Goal: Task Accomplishment & Management: Manage account settings

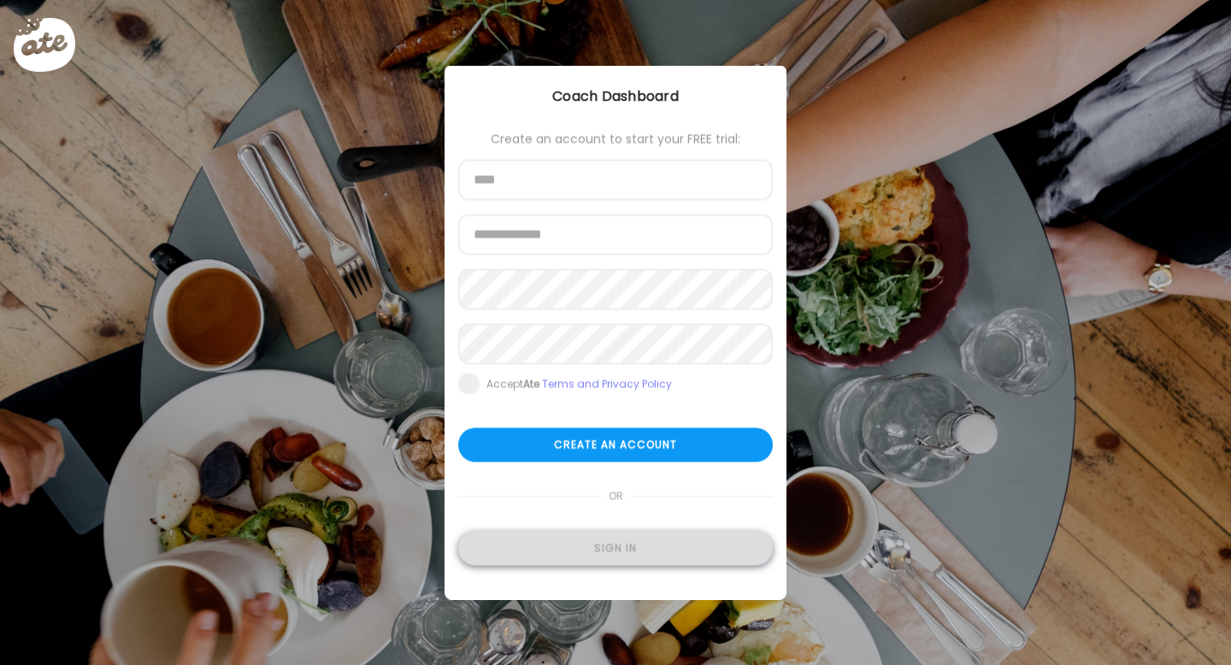
click at [596, 550] on div "Sign in" at bounding box center [615, 549] width 315 height 34
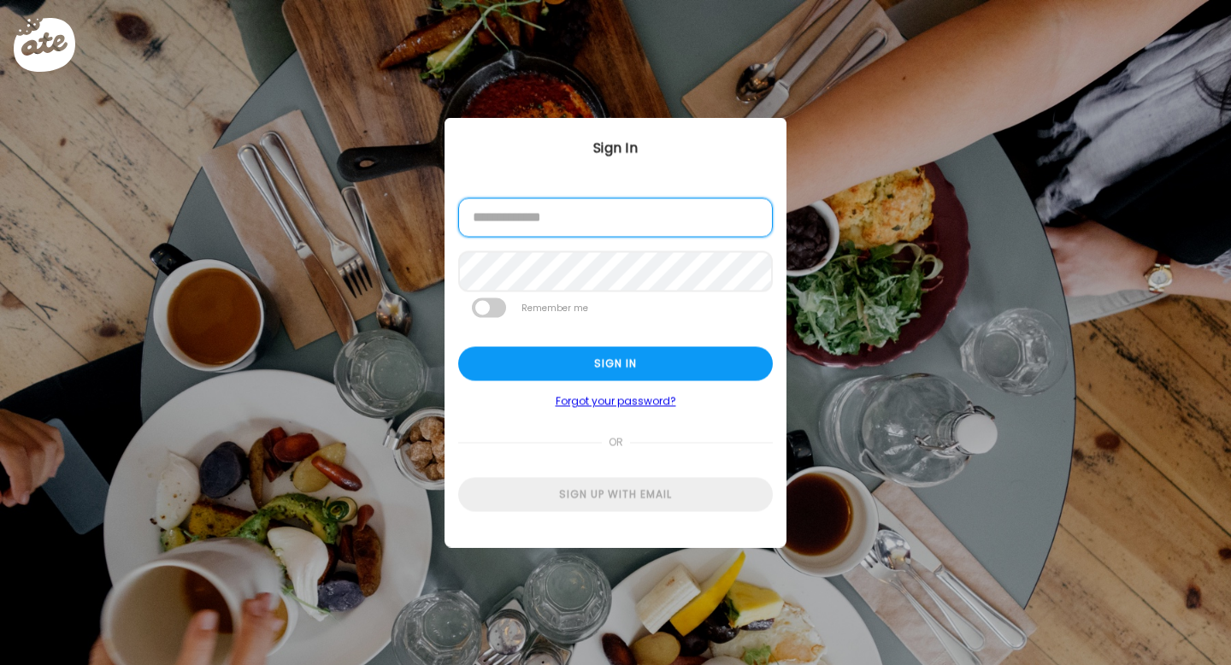
click at [515, 226] on input "email" at bounding box center [615, 217] width 315 height 39
type input "**********"
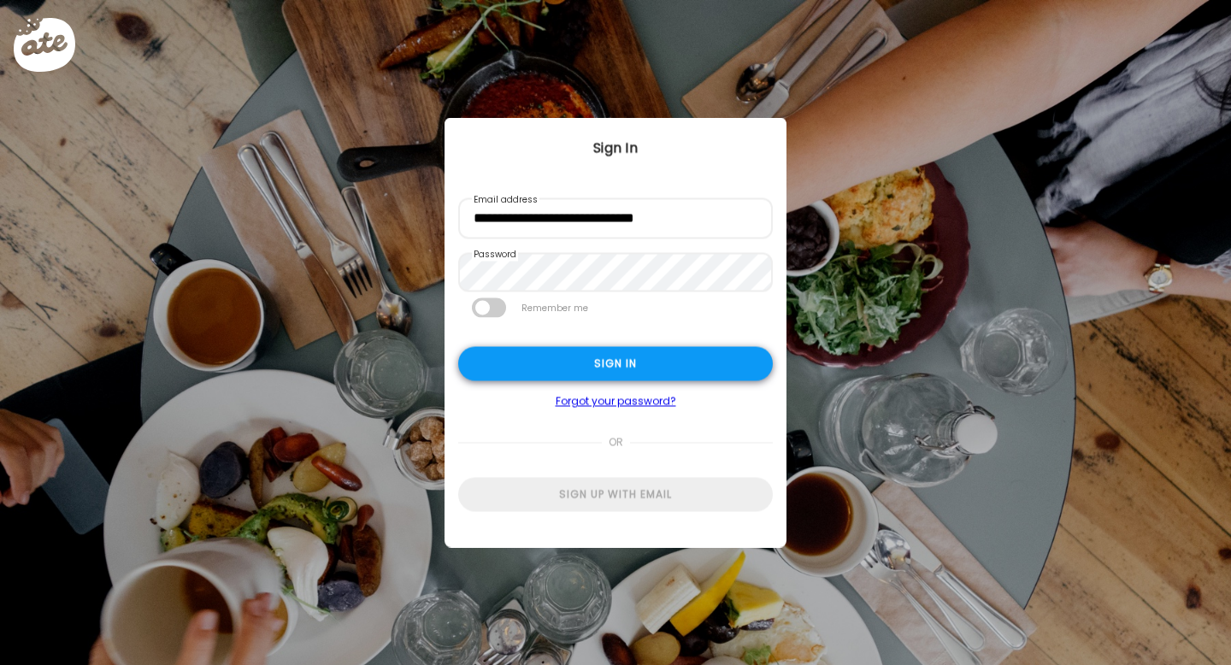
click at [526, 351] on div "Sign in" at bounding box center [615, 364] width 315 height 34
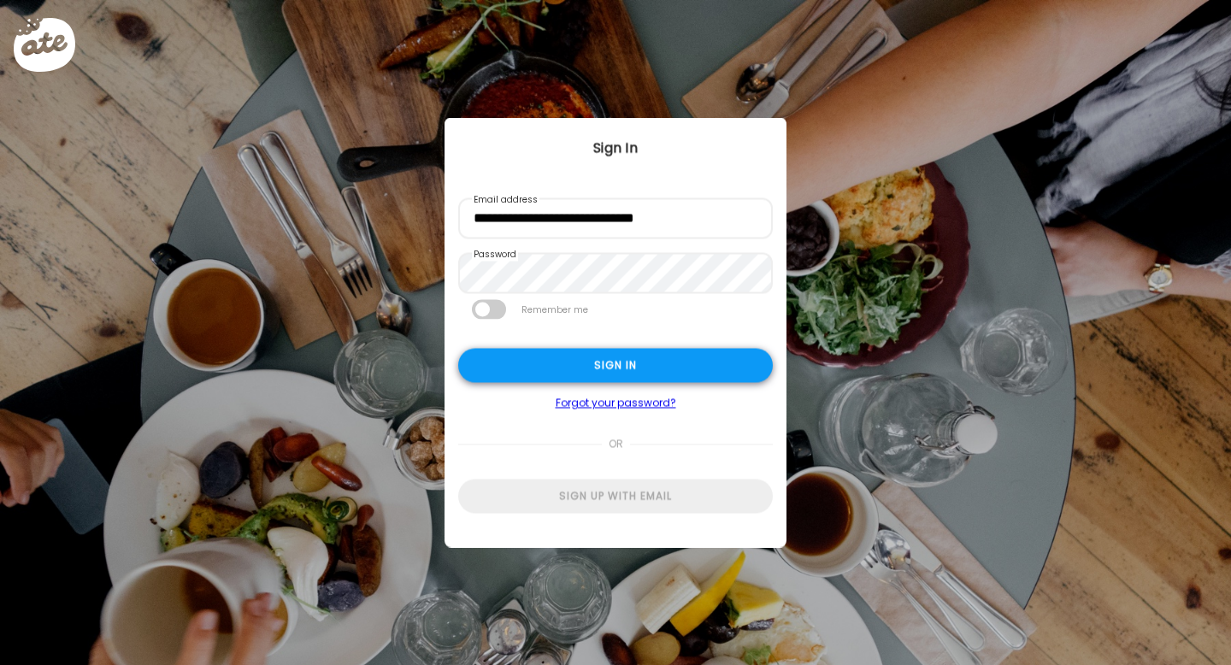
type input "******"
type input "**********"
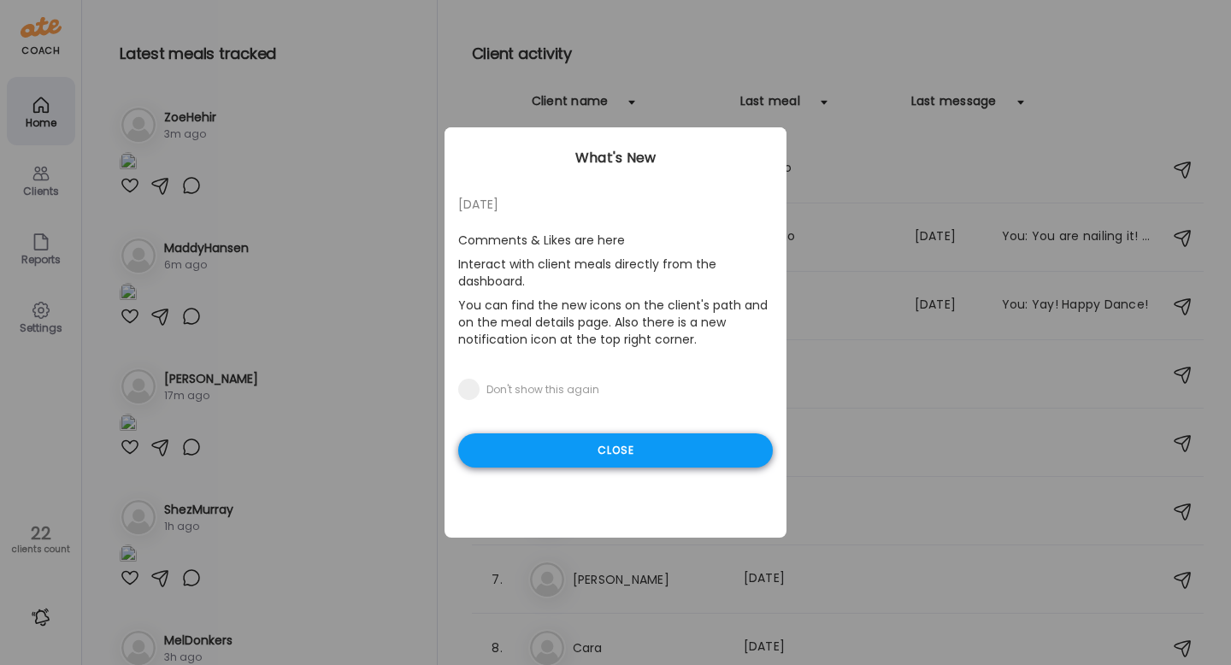
click at [668, 445] on div "Close" at bounding box center [615, 450] width 315 height 34
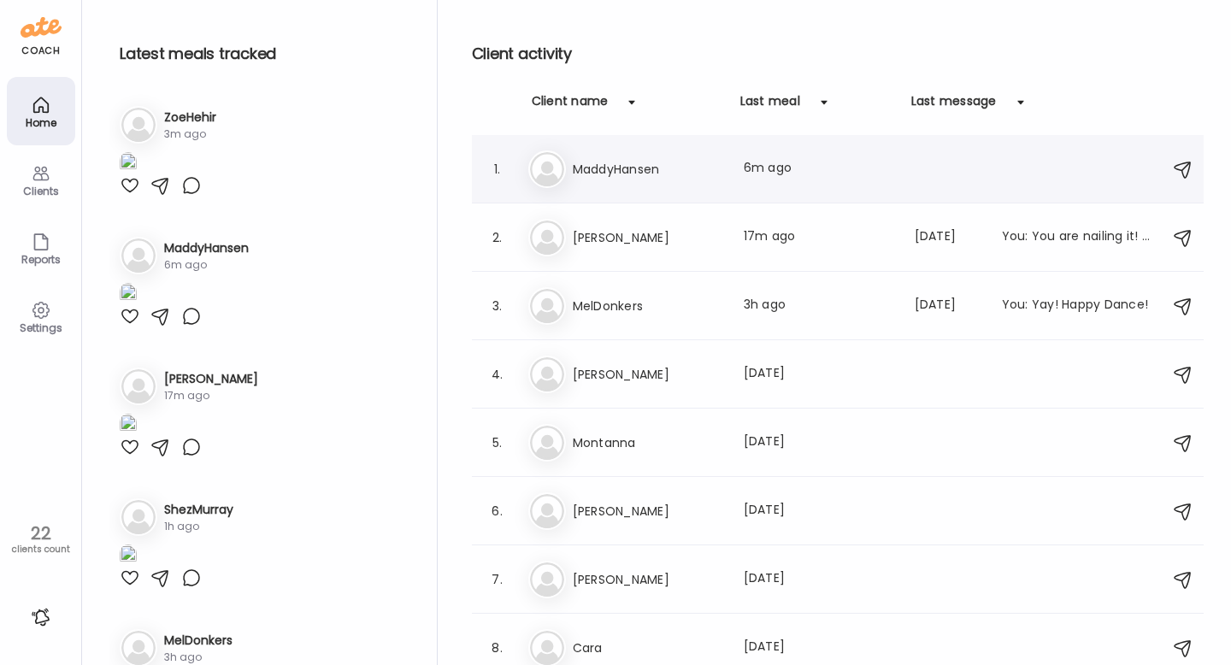
click at [542, 179] on img at bounding box center [547, 169] width 34 height 34
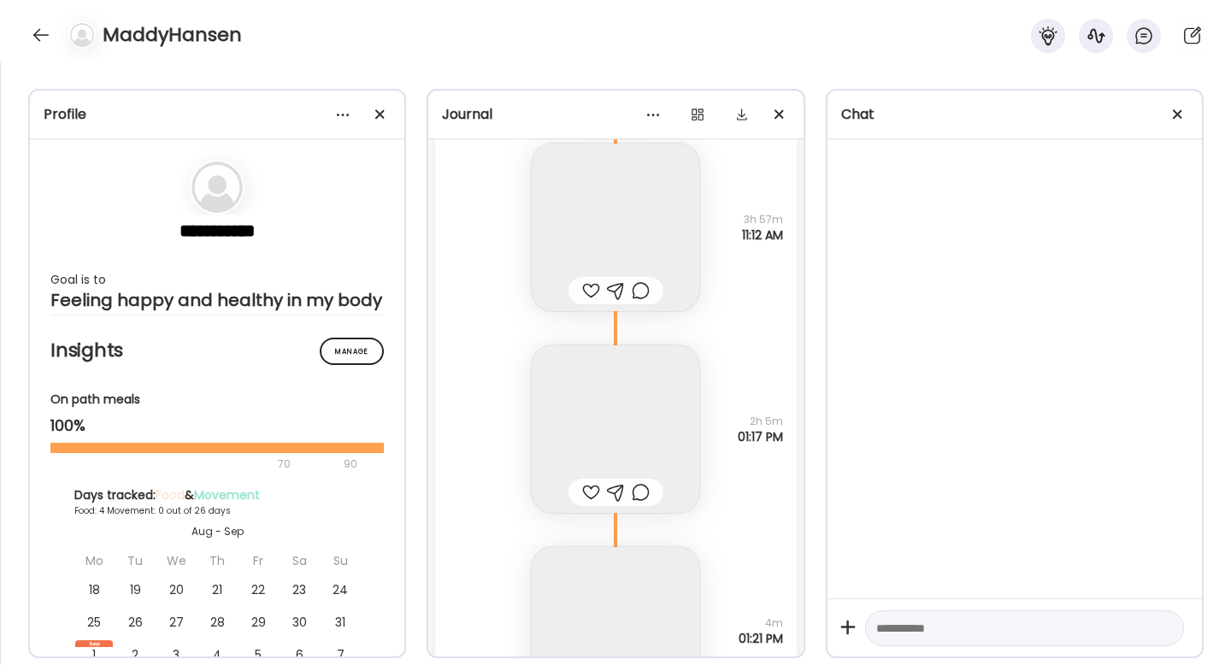
scroll to position [4922, 0]
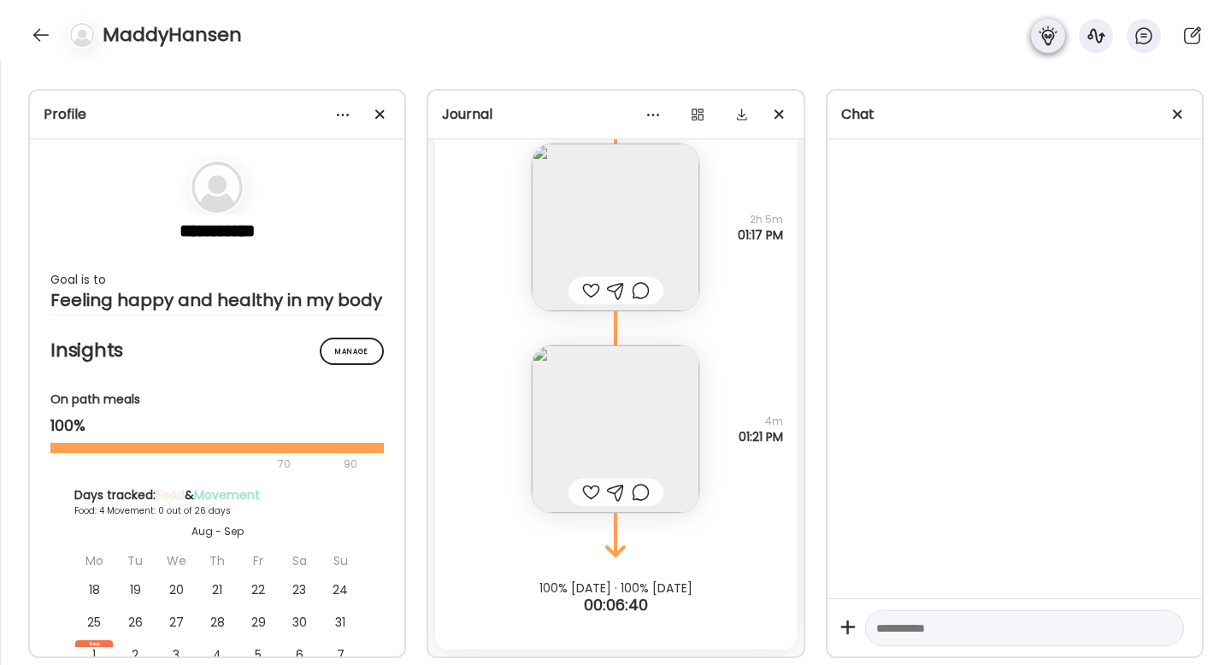
click at [1033, 41] on div at bounding box center [1048, 36] width 34 height 34
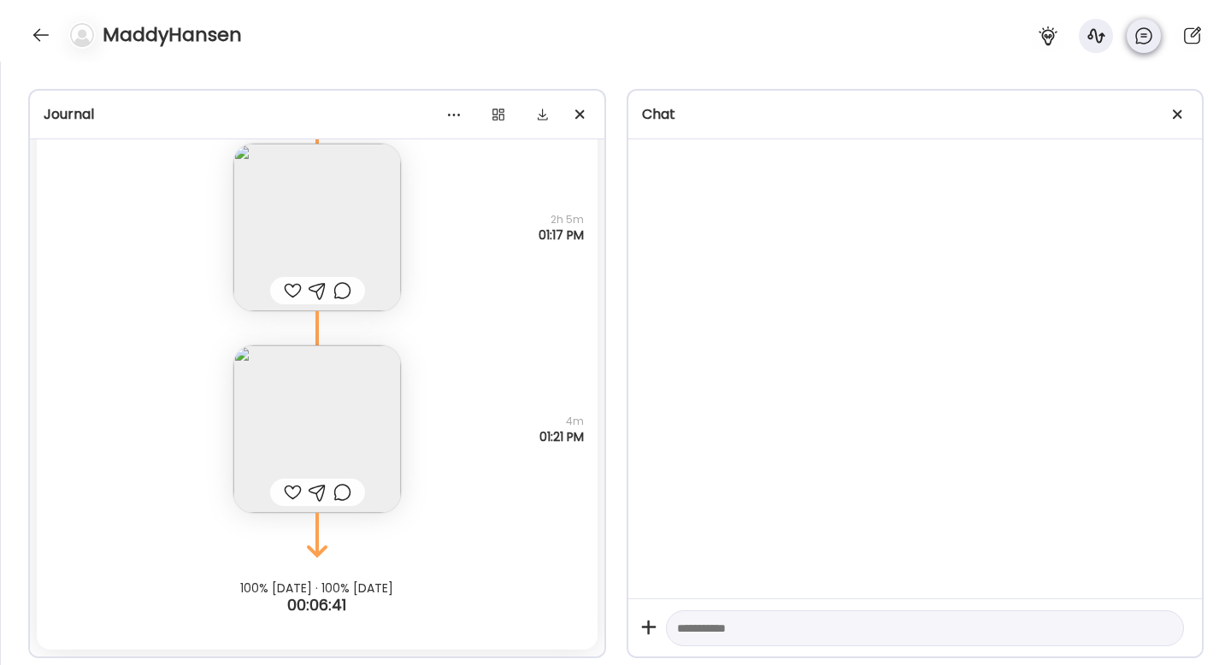
click at [1156, 38] on div at bounding box center [1144, 36] width 34 height 34
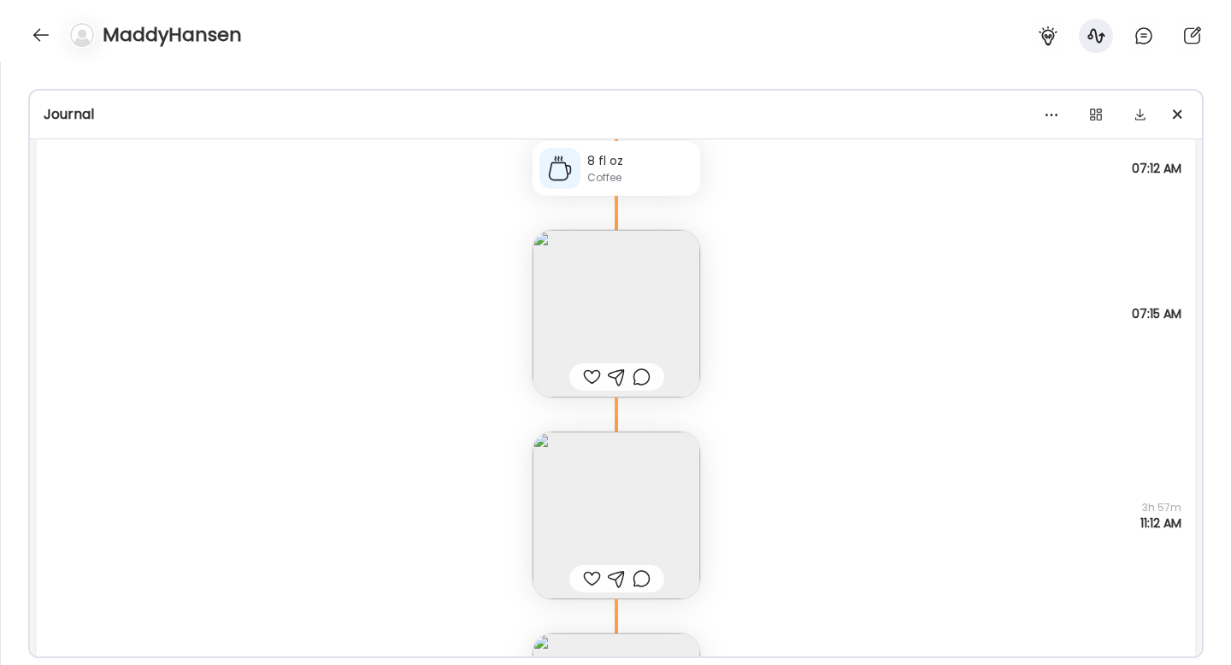
scroll to position [4367, 0]
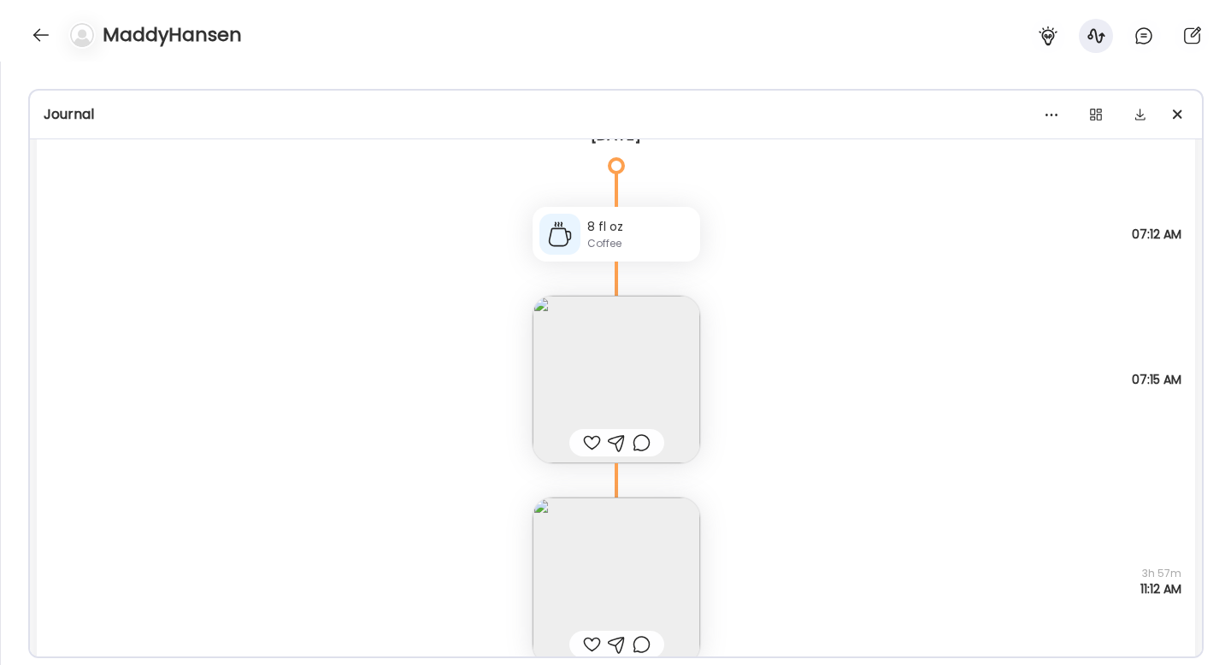
click at [644, 603] on img at bounding box center [616, 581] width 168 height 168
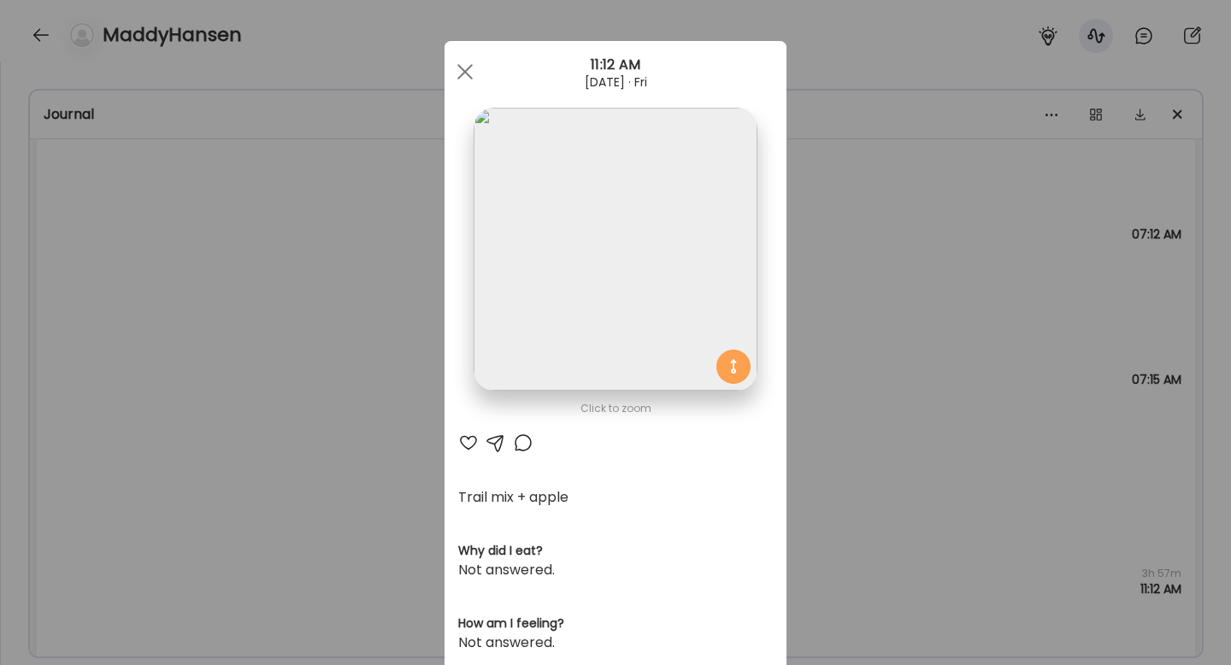
click at [879, 437] on div "Ate Coach Dashboard Wahoo! It’s official Take a moment to set up your Coach Pro…" at bounding box center [615, 332] width 1231 height 665
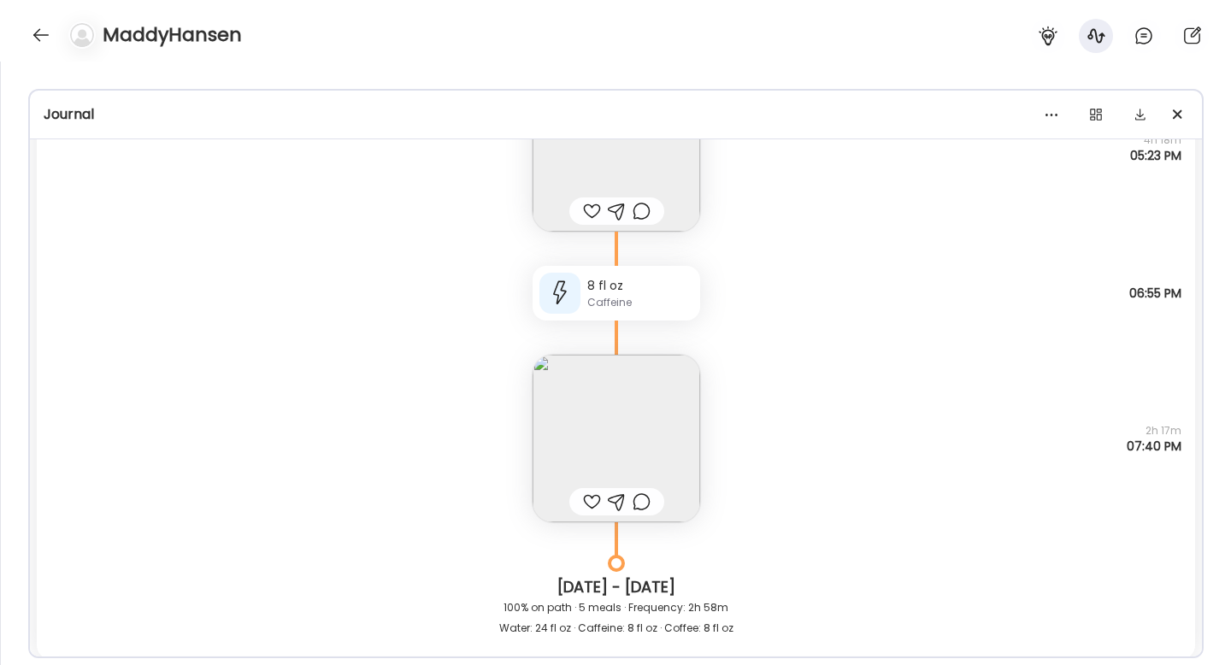
scroll to position [1945, 0]
click at [680, 405] on img at bounding box center [616, 442] width 168 height 168
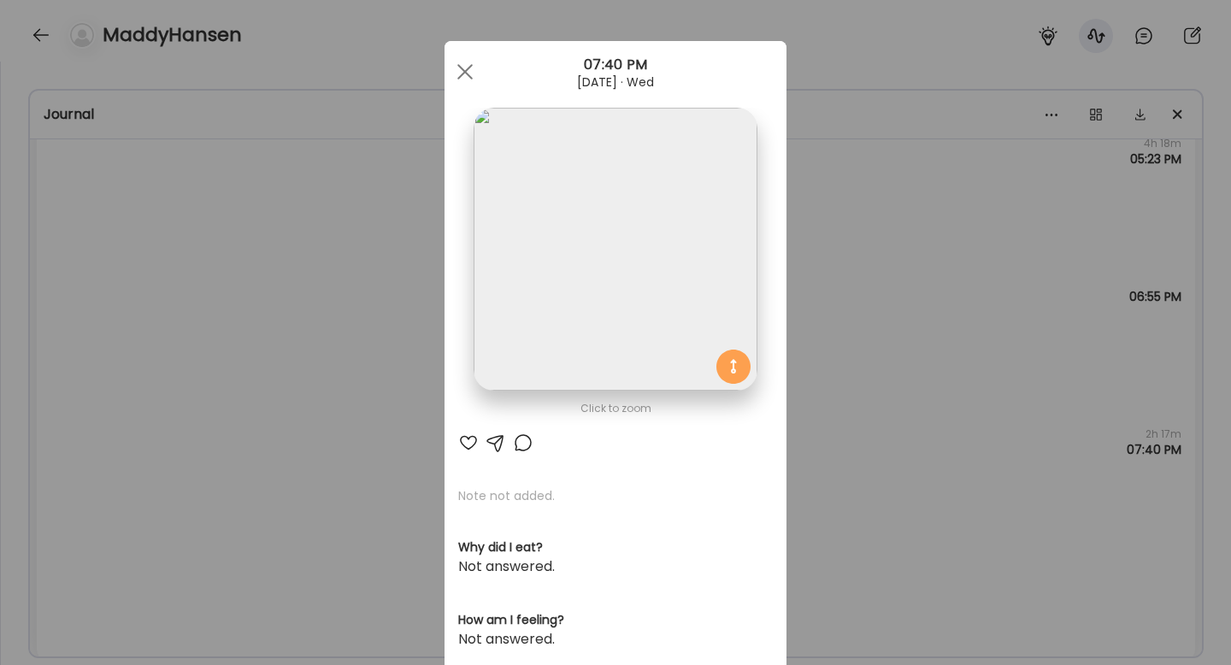
click at [853, 411] on div "Ate Coach Dashboard Wahoo! It’s official Take a moment to set up your Coach Pro…" at bounding box center [615, 332] width 1231 height 665
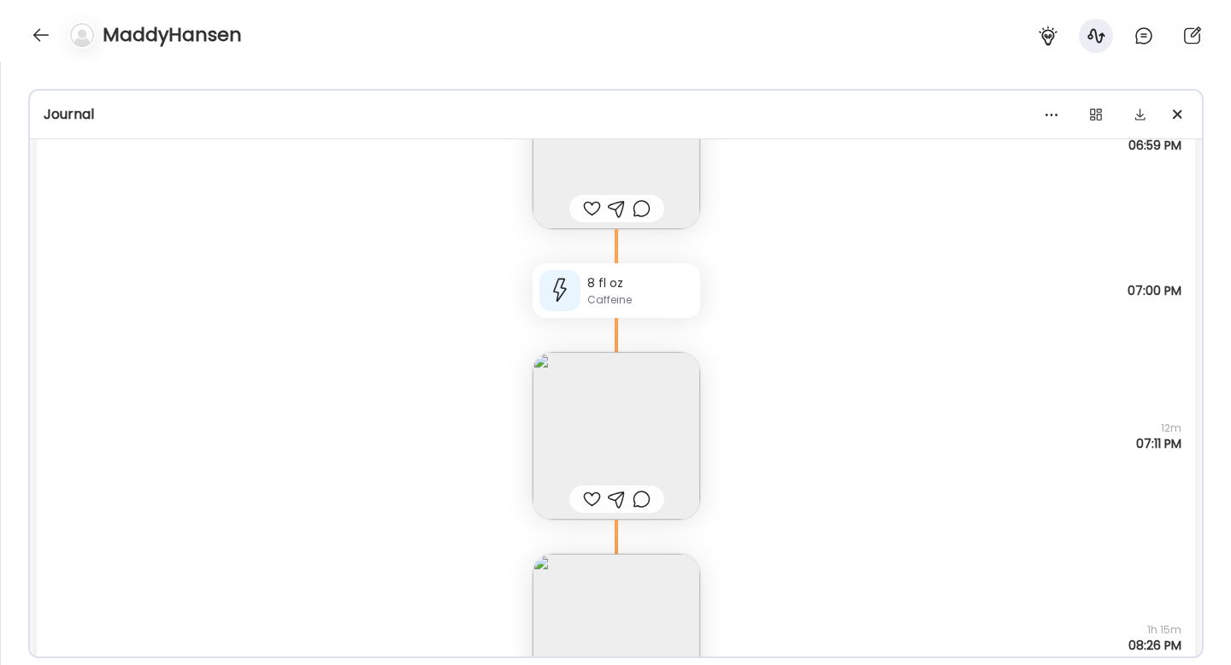
scroll to position [389, 0]
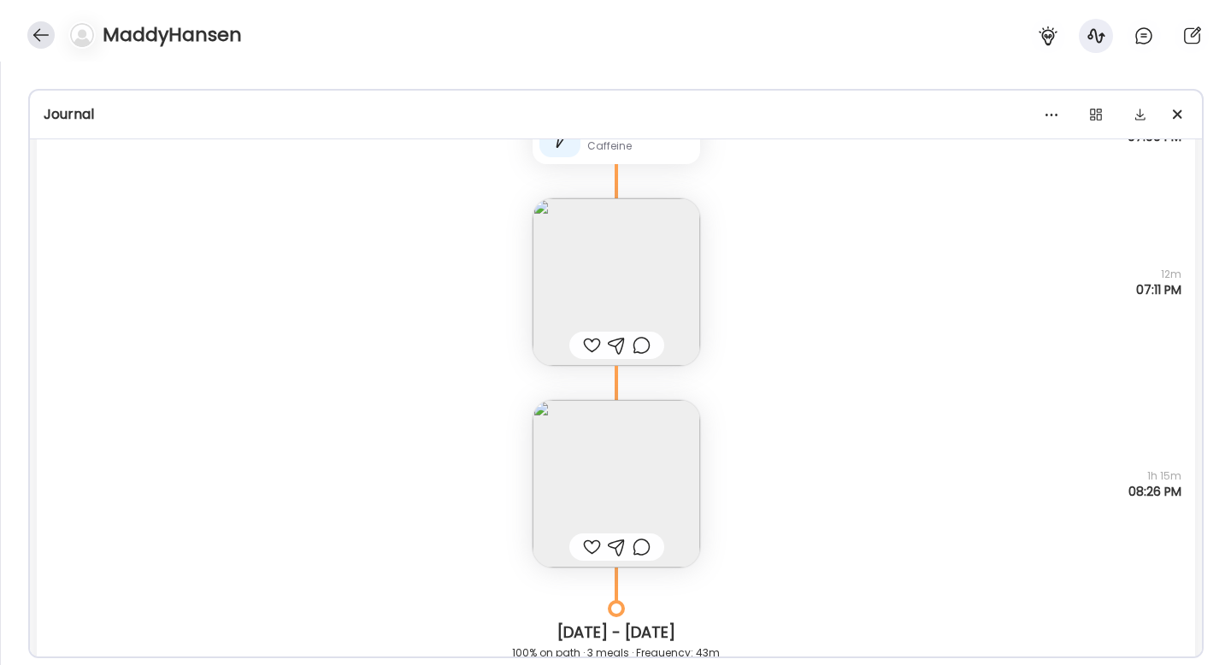
click at [43, 41] on div at bounding box center [40, 34] width 27 height 27
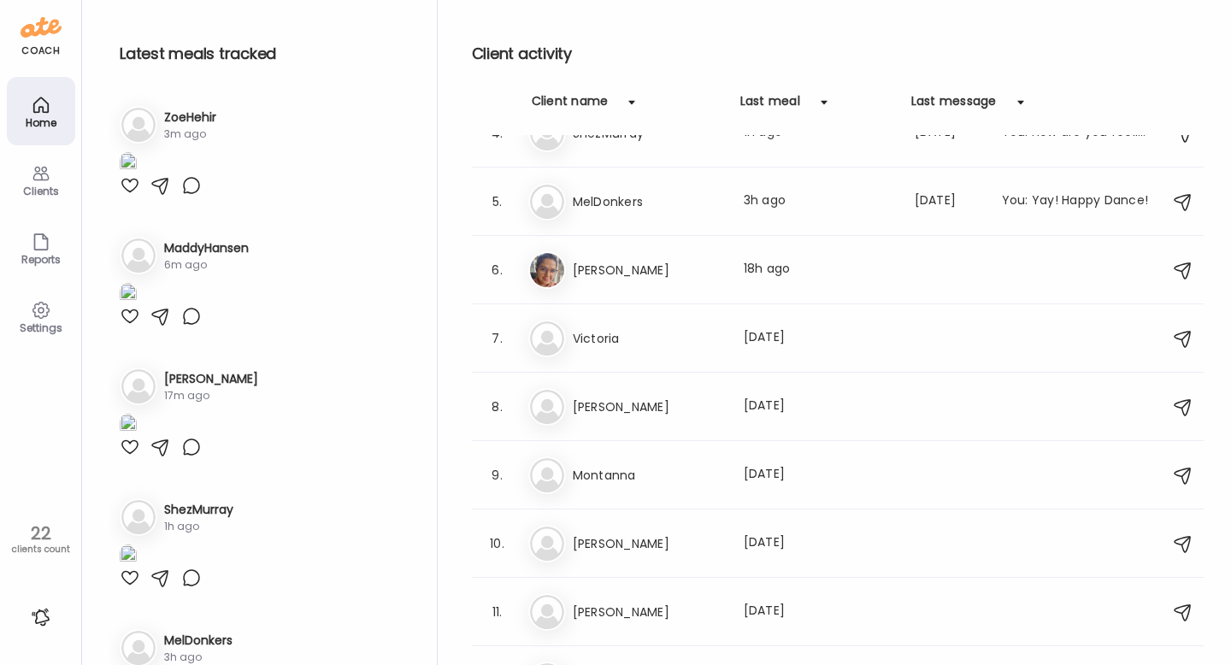
scroll to position [0, 0]
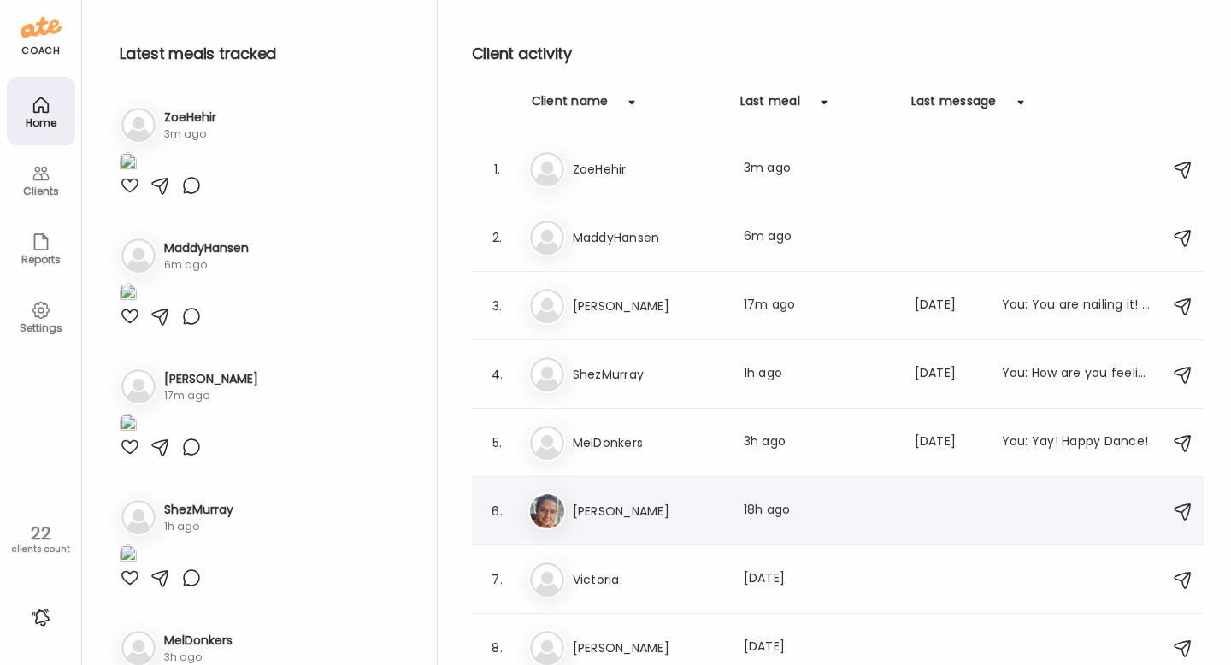
click at [544, 510] on img at bounding box center [547, 511] width 34 height 34
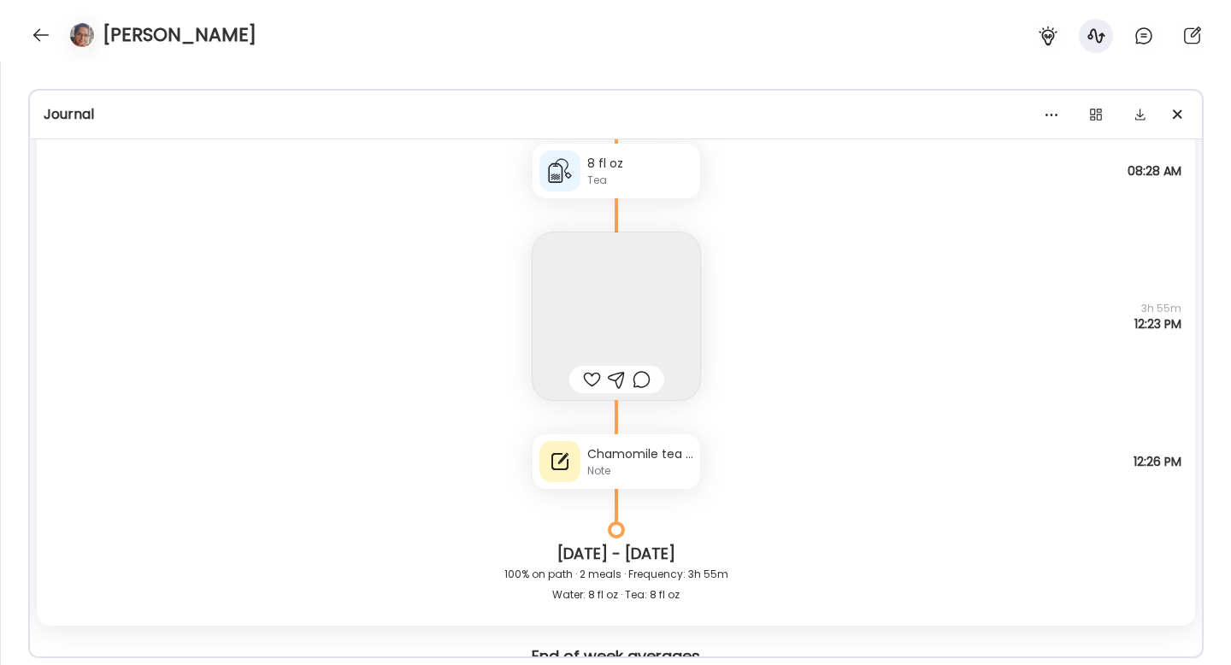
scroll to position [27630, 0]
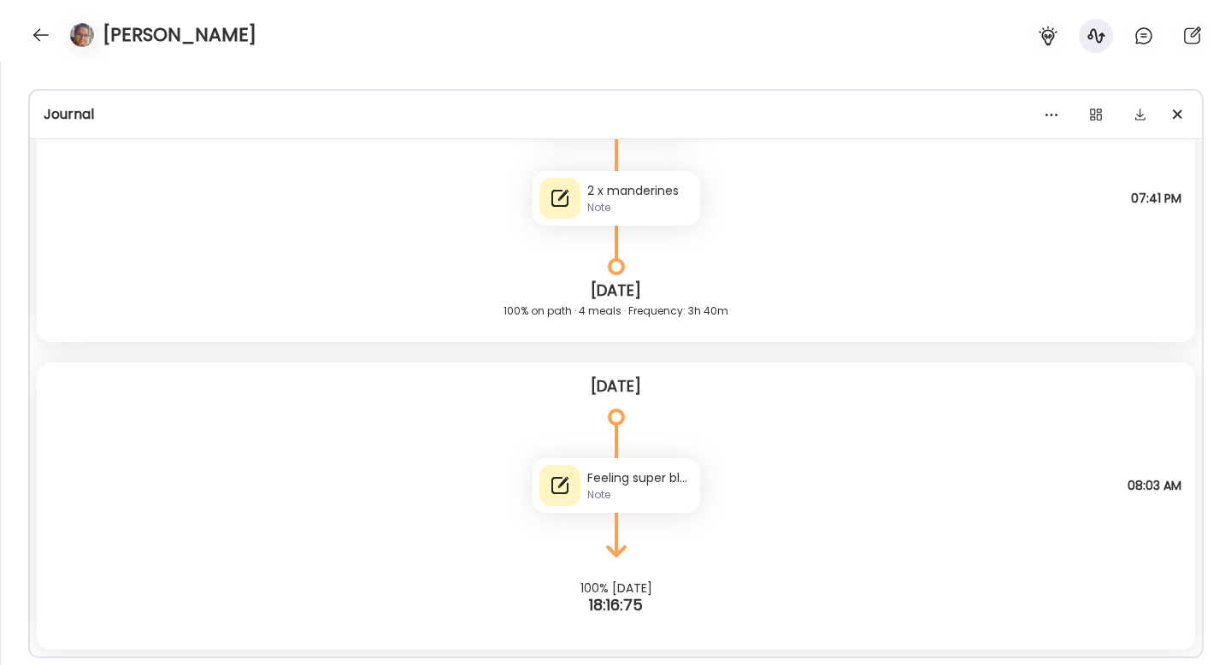
click at [627, 487] on div "Note" at bounding box center [640, 494] width 106 height 15
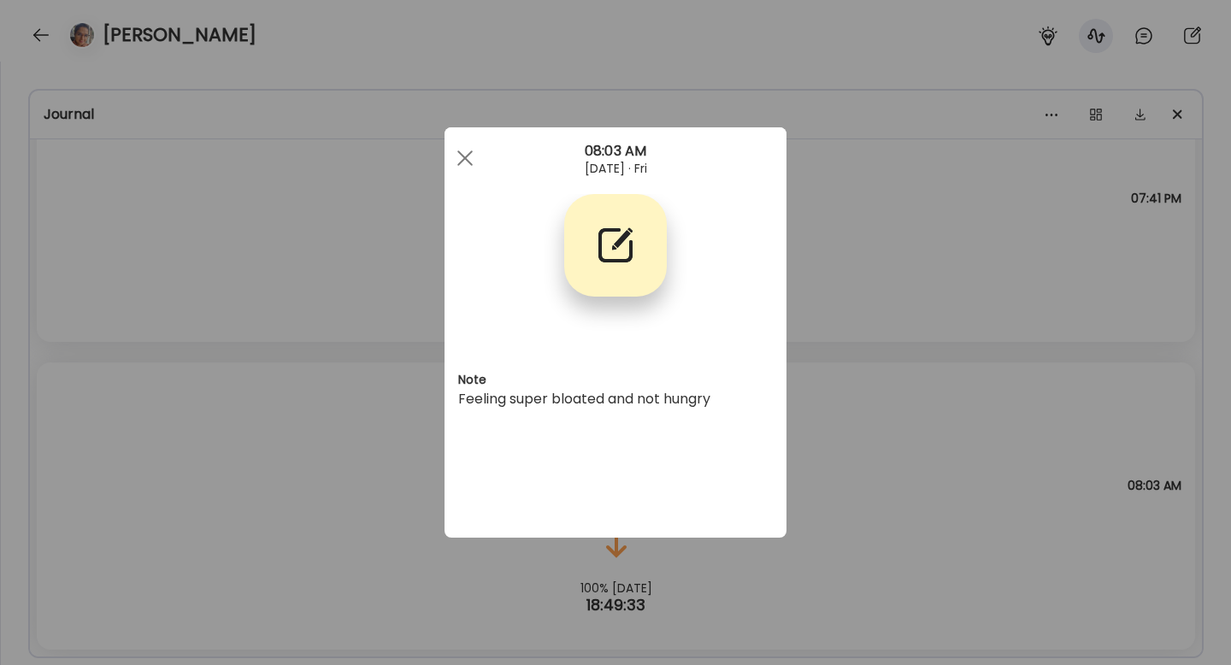
click at [835, 444] on div "Ate Coach Dashboard Wahoo! It’s official Take a moment to set up your Coach Pro…" at bounding box center [615, 332] width 1231 height 665
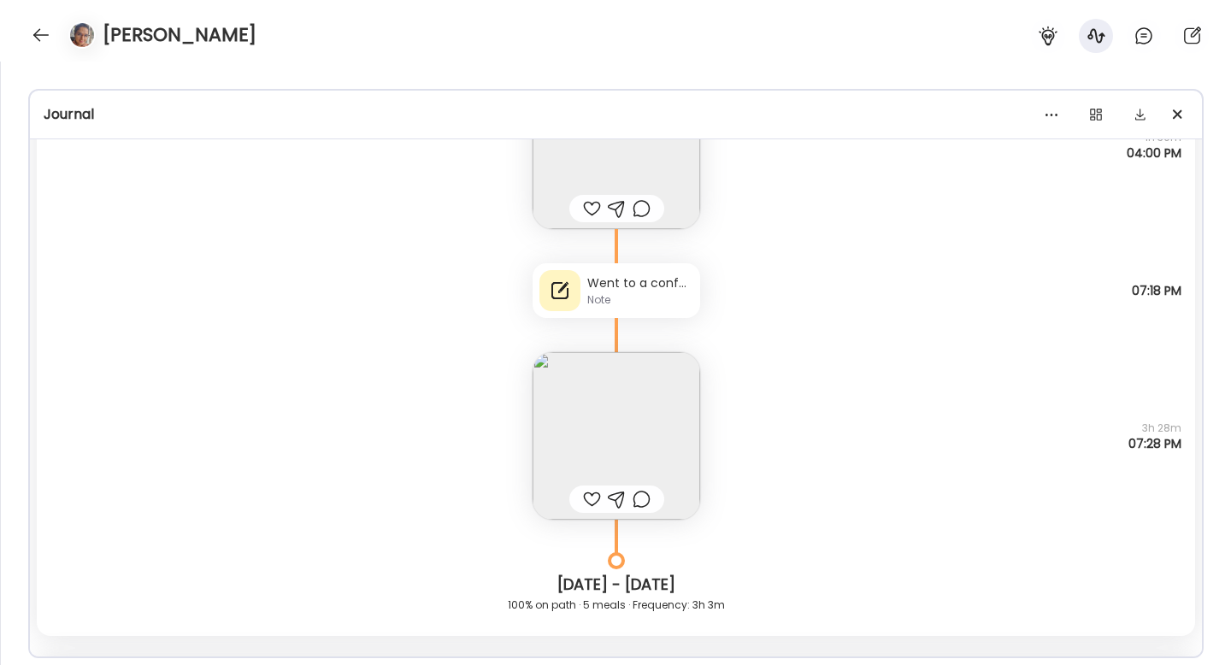
scroll to position [24896, 0]
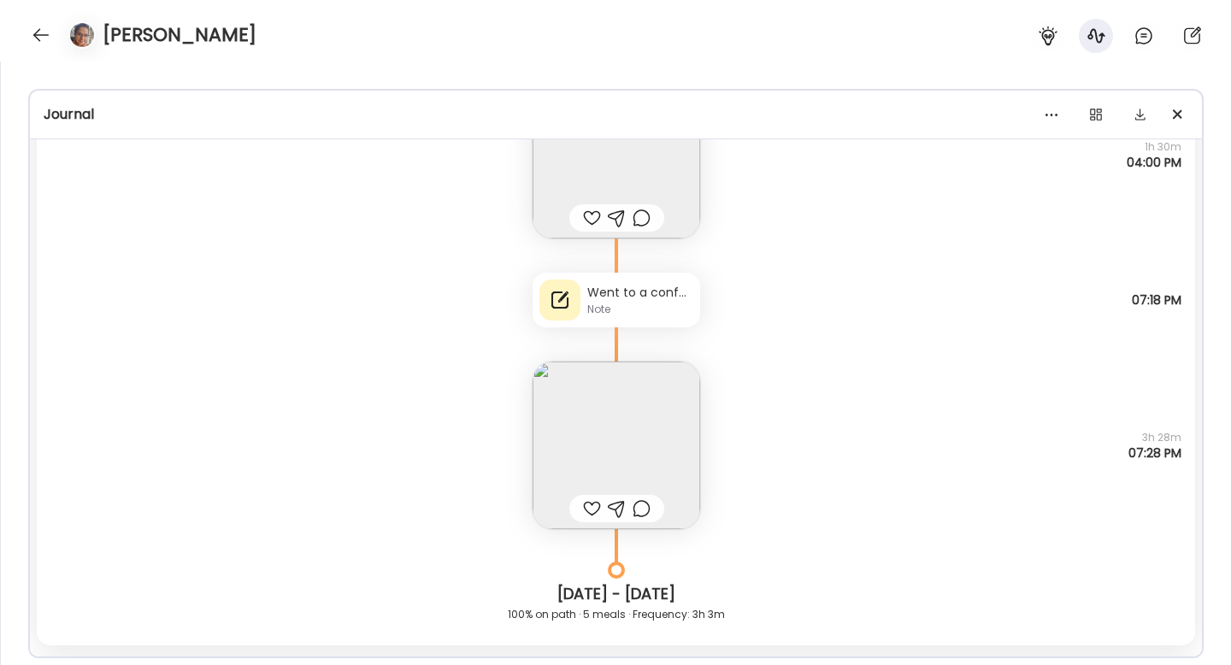
click at [645, 292] on div "Went to a conference last week and ate gf bread and spring roles and store boug…" at bounding box center [640, 293] width 106 height 18
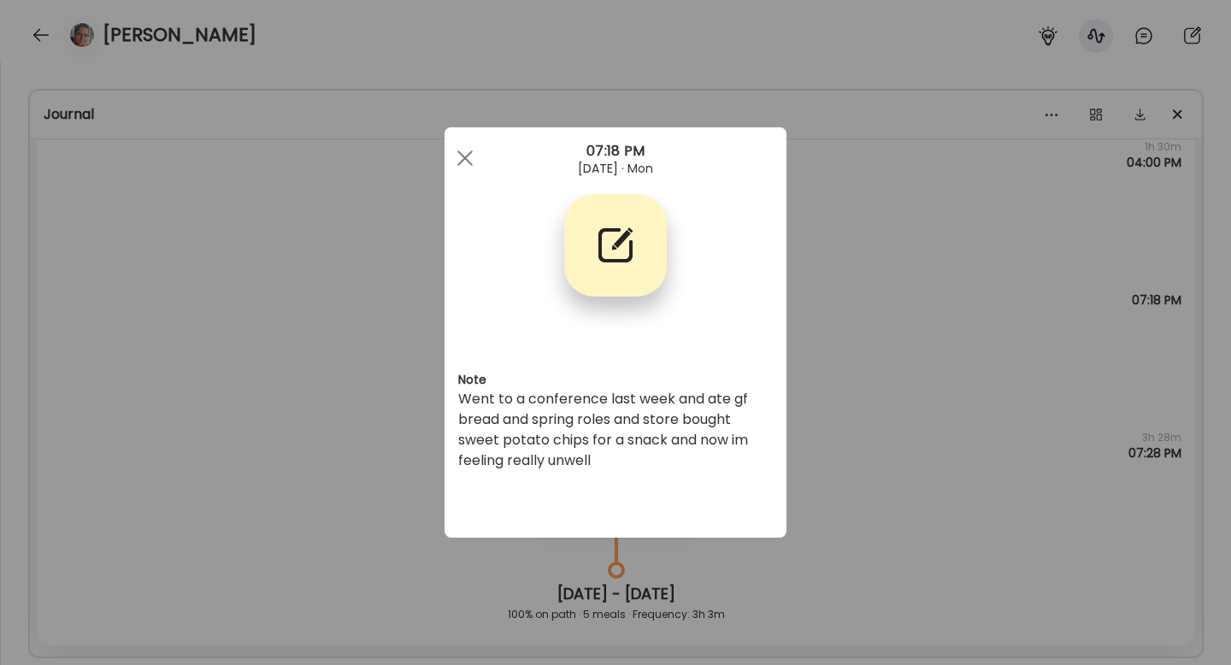
click at [871, 303] on div "Ate Coach Dashboard Wahoo! It’s official Take a moment to set up your Coach Pro…" at bounding box center [615, 332] width 1231 height 665
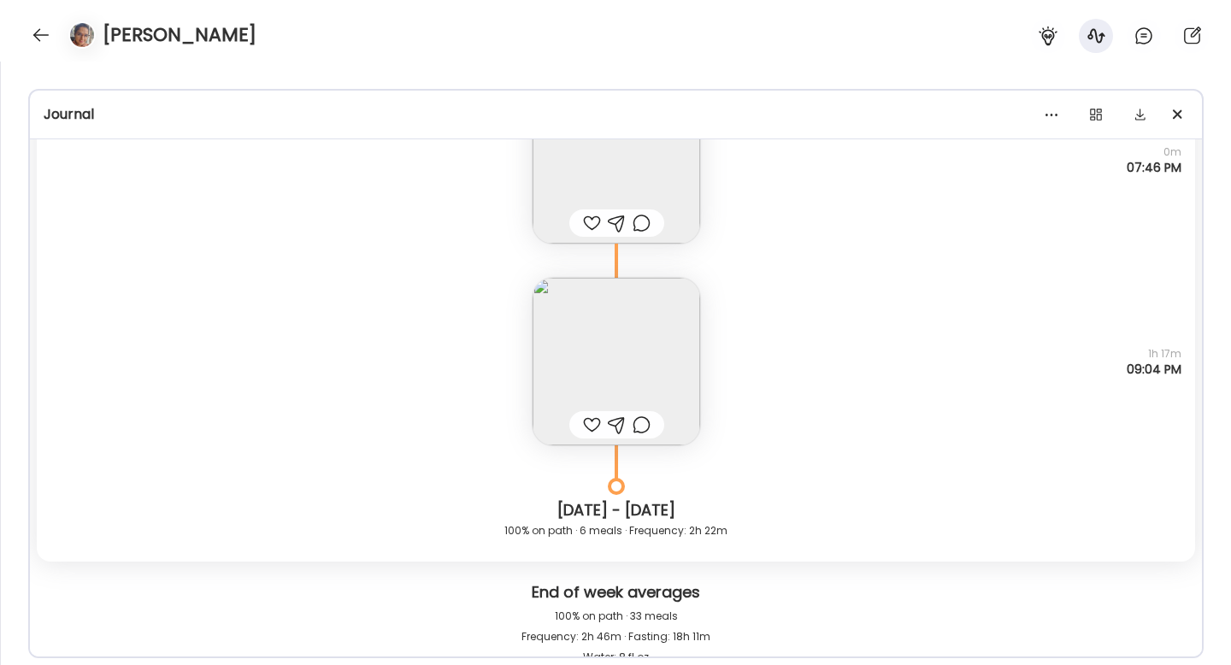
scroll to position [21186, 0]
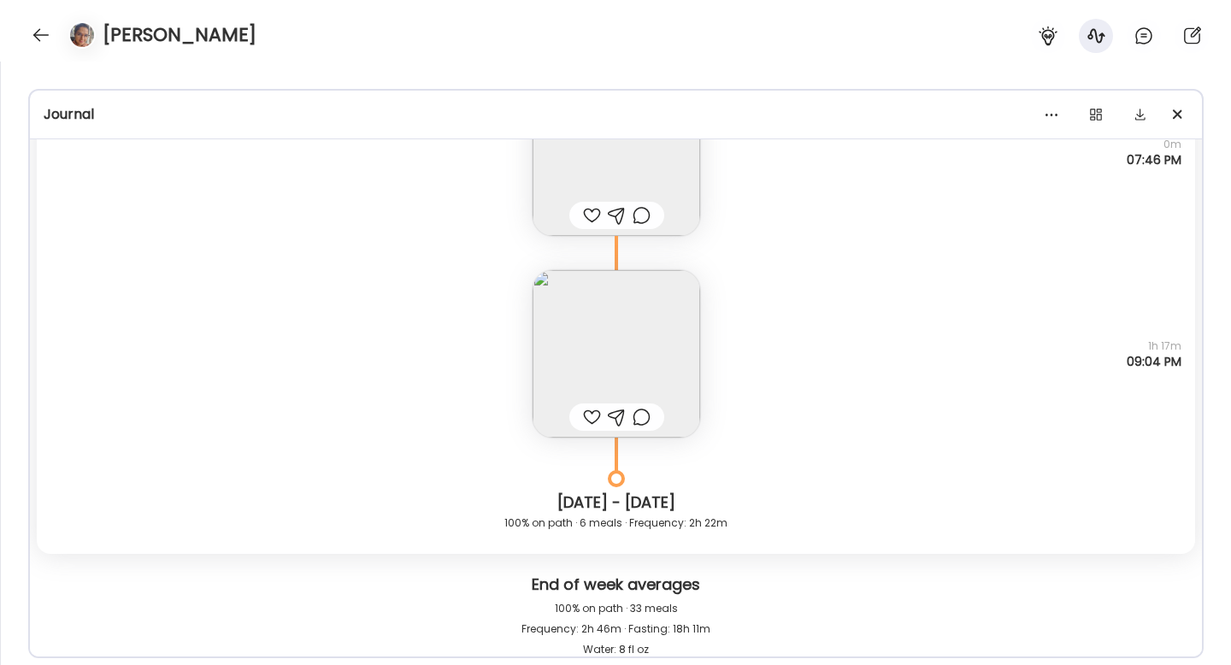
click at [33, 47] on div "[PERSON_NAME]" at bounding box center [615, 31] width 1231 height 62
click at [26, 34] on div "[PERSON_NAME]" at bounding box center [615, 31] width 1231 height 62
click at [28, 34] on div at bounding box center [40, 34] width 27 height 27
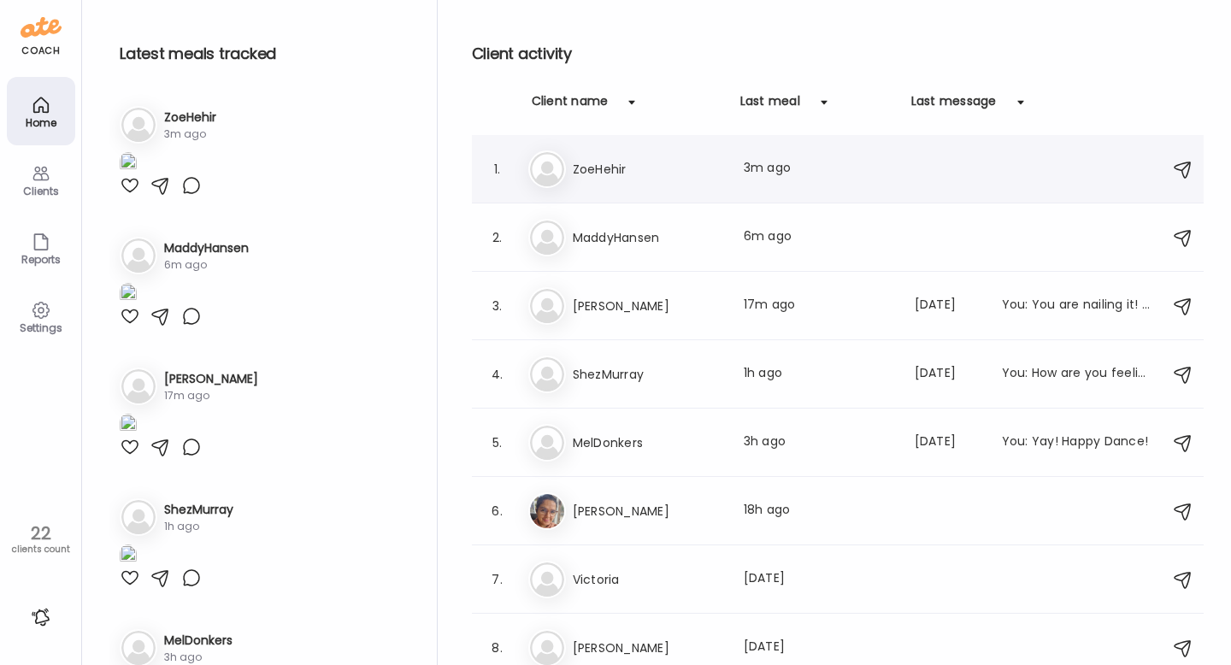
click at [541, 167] on img at bounding box center [547, 169] width 34 height 34
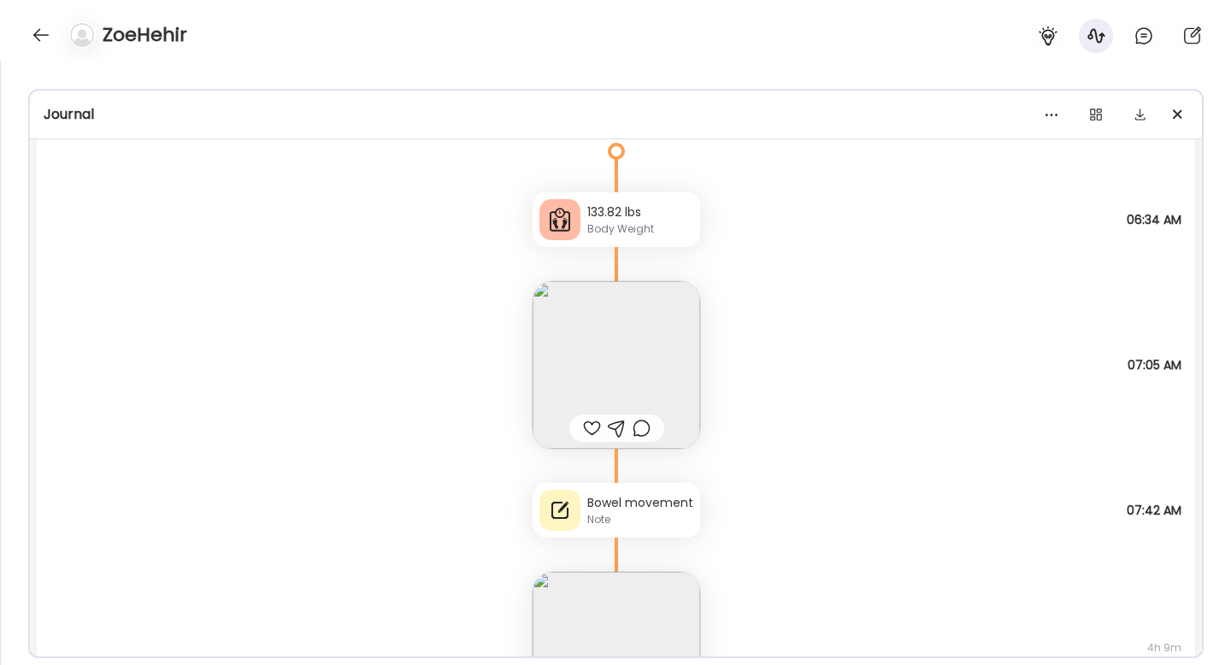
scroll to position [1633, 0]
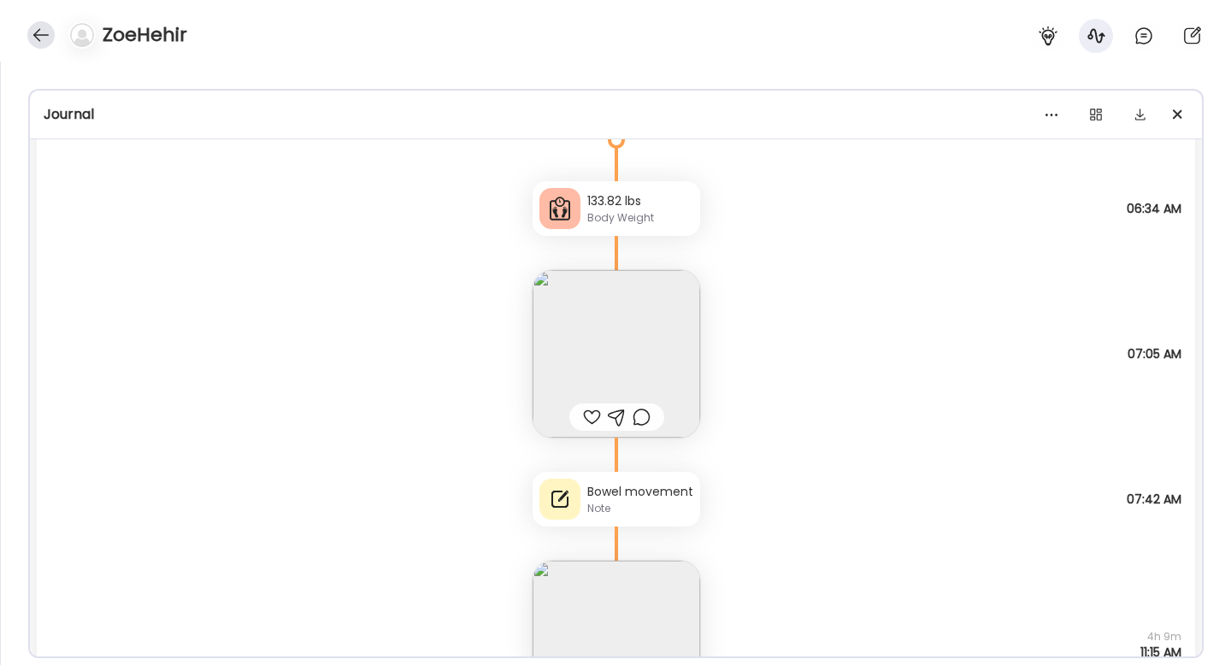
click at [45, 44] on div at bounding box center [40, 34] width 27 height 27
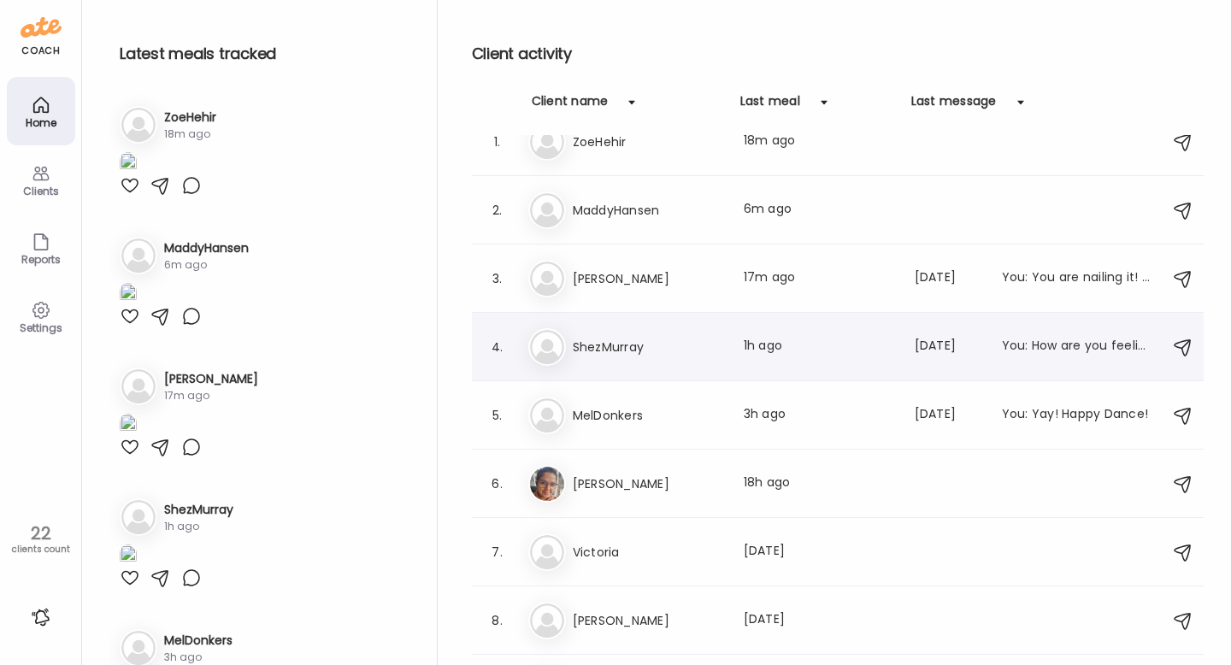
scroll to position [0, 0]
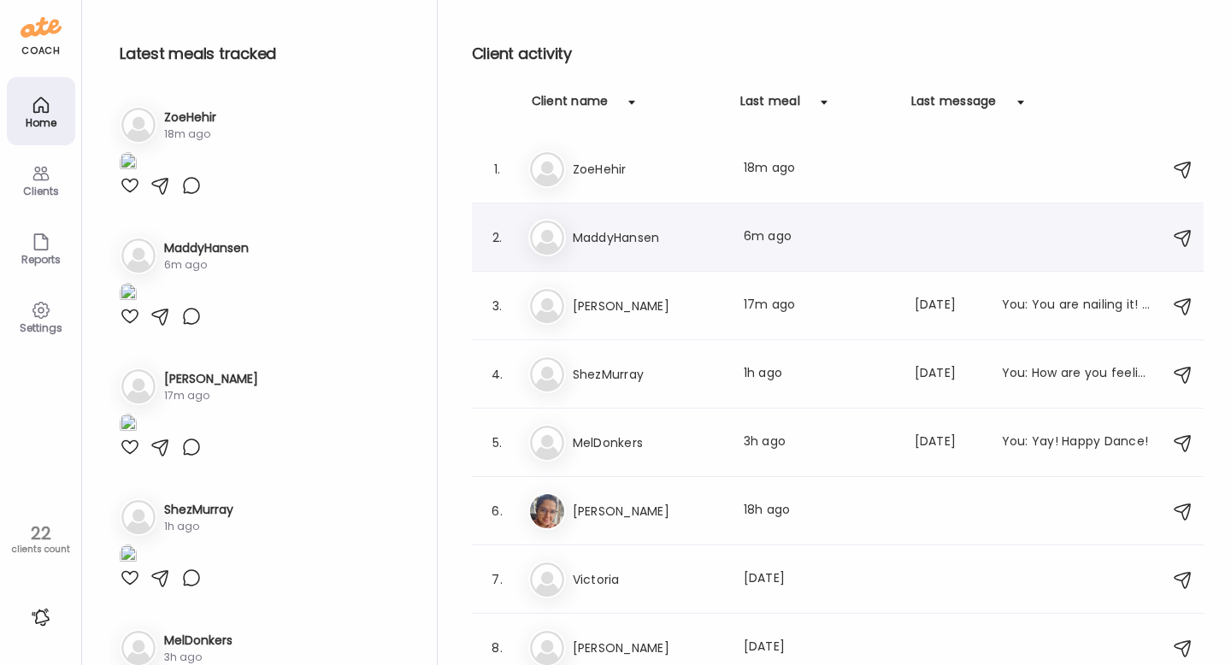
click at [539, 235] on img at bounding box center [547, 238] width 34 height 34
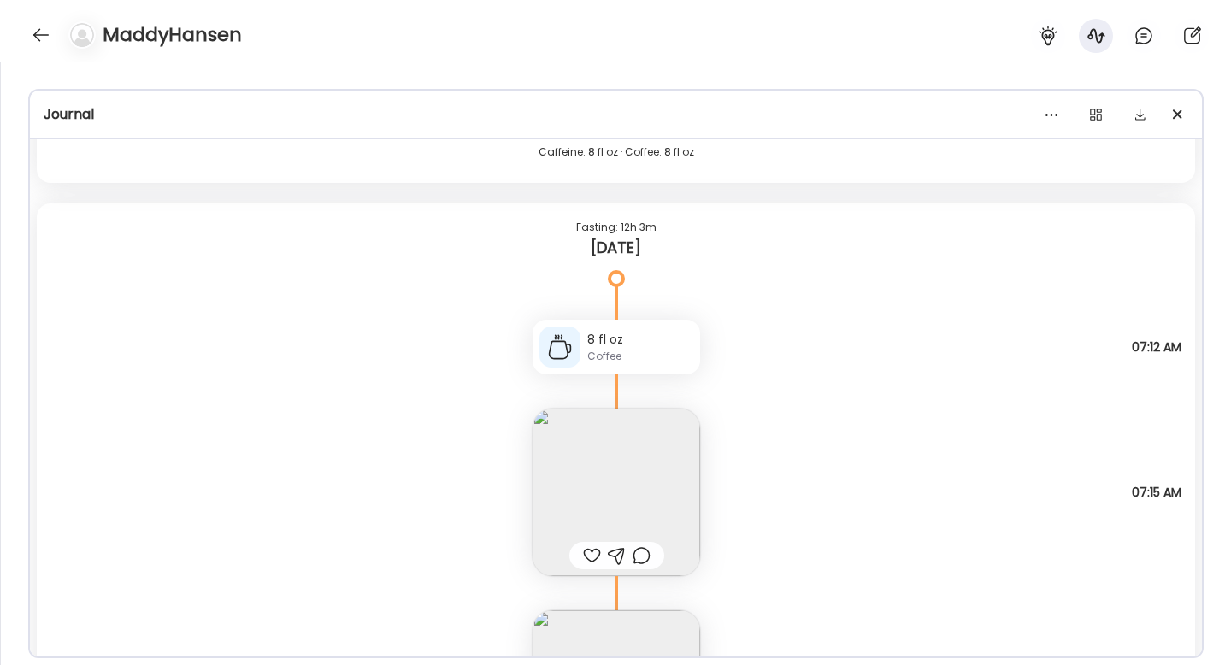
scroll to position [4252, 0]
click at [50, 44] on div "MaddyHansen" at bounding box center [615, 31] width 1231 height 62
click at [33, 31] on div at bounding box center [40, 34] width 27 height 27
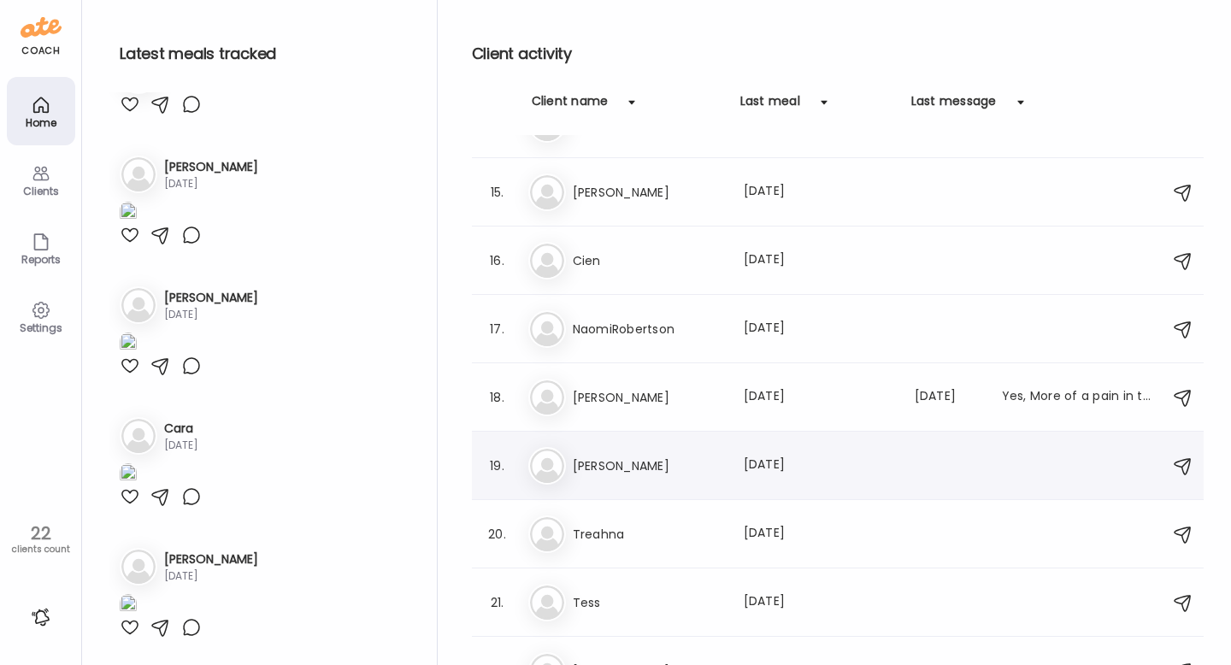
scroll to position [966, 0]
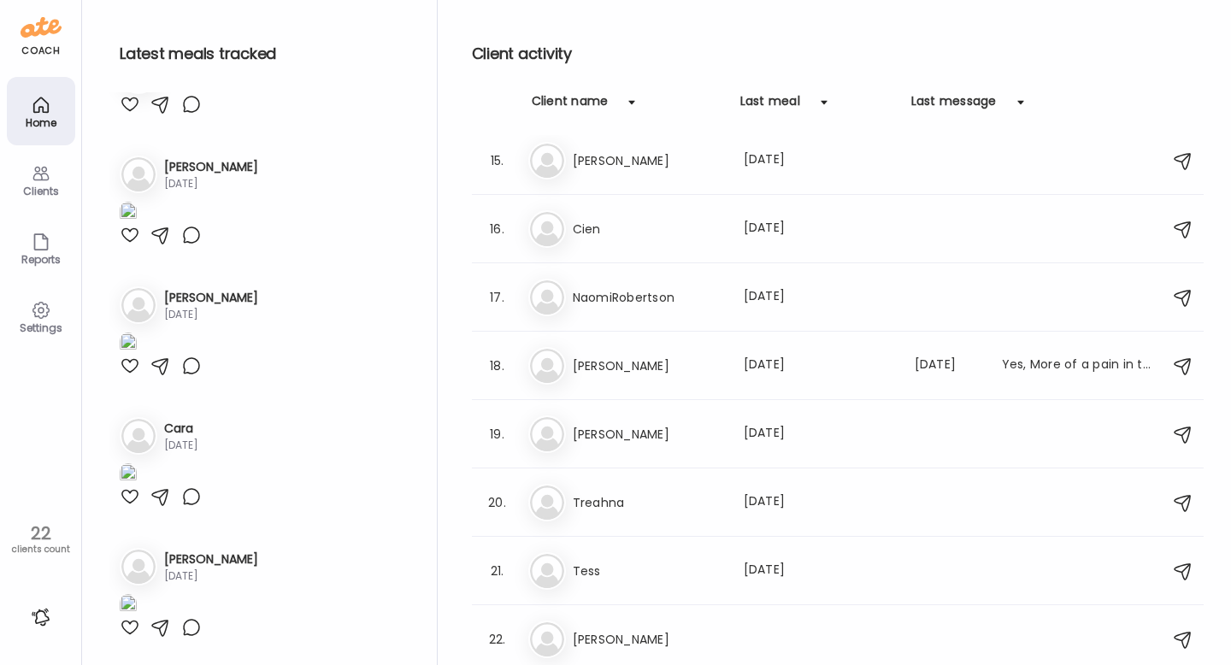
click at [33, 176] on icon at bounding box center [40, 174] width 16 height 15
